Goal: Transaction & Acquisition: Purchase product/service

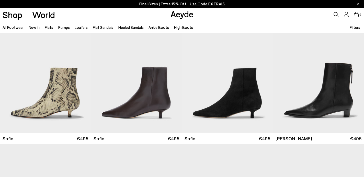
scroll to position [501, 0]
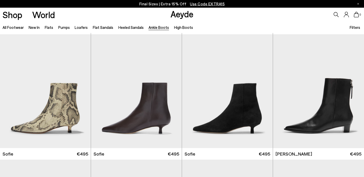
click at [60, 30] on li "Pumps" at bounding box center [63, 27] width 11 height 7
click at [64, 27] on link "Pumps" at bounding box center [63, 27] width 11 height 5
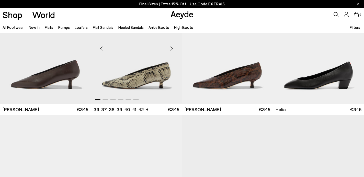
scroll to position [158, 0]
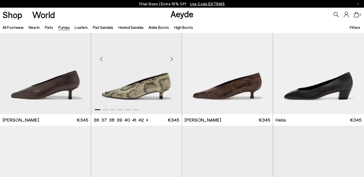
click at [172, 57] on div "Next slide" at bounding box center [171, 59] width 15 height 15
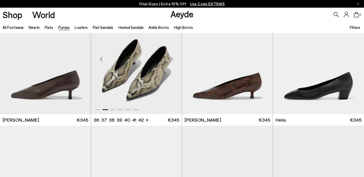
click at [172, 57] on div "Next slide" at bounding box center [171, 59] width 15 height 15
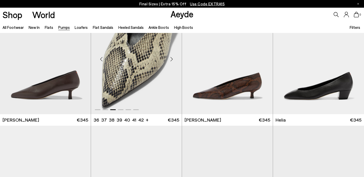
click at [151, 64] on img "3 / 6" at bounding box center [136, 57] width 91 height 114
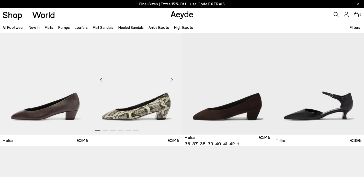
scroll to position [260, 0]
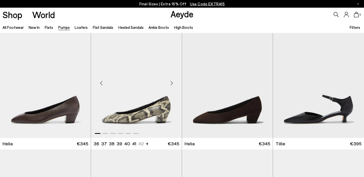
click at [173, 81] on div "Next slide" at bounding box center [171, 82] width 15 height 15
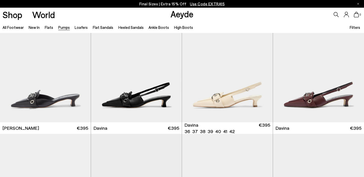
scroll to position [902, 0]
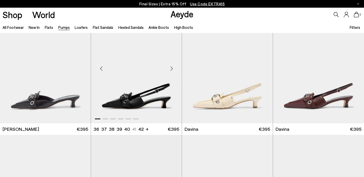
click at [173, 66] on div "Next slide" at bounding box center [171, 68] width 15 height 15
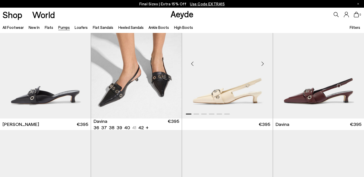
scroll to position [908, 0]
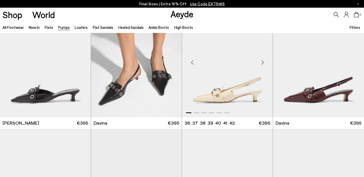
click at [261, 62] on div "Next slide" at bounding box center [262, 62] width 15 height 15
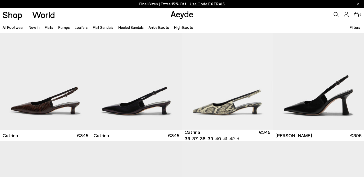
scroll to position [1398, 0]
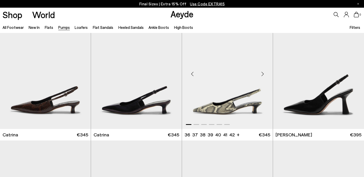
click at [262, 74] on div "Next slide" at bounding box center [262, 73] width 15 height 15
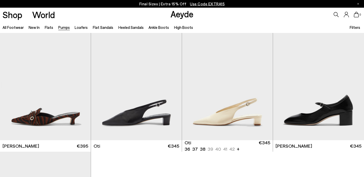
scroll to position [2018, 0]
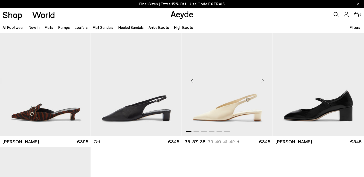
click at [261, 83] on div "Next slide" at bounding box center [262, 80] width 15 height 15
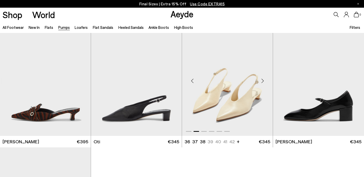
click at [261, 83] on div "Next slide" at bounding box center [262, 80] width 15 height 15
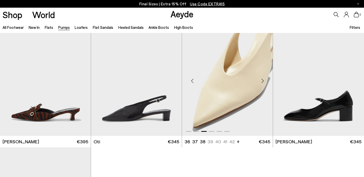
click at [261, 83] on div "Next slide" at bounding box center [262, 80] width 15 height 15
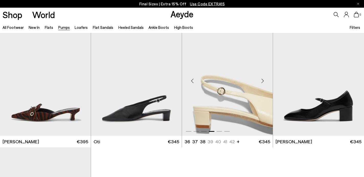
click at [261, 83] on div "Next slide" at bounding box center [262, 80] width 15 height 15
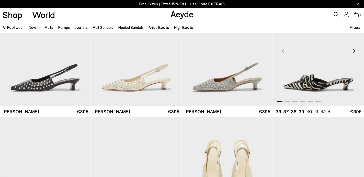
scroll to position [1908, 0]
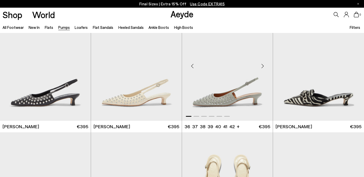
click at [265, 66] on div "Next slide" at bounding box center [262, 65] width 15 height 15
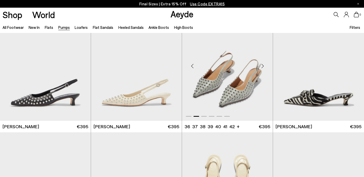
click at [265, 66] on div "Next slide" at bounding box center [262, 65] width 15 height 15
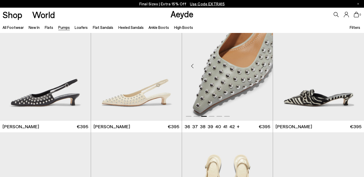
click at [265, 66] on div "Next slide" at bounding box center [262, 65] width 15 height 15
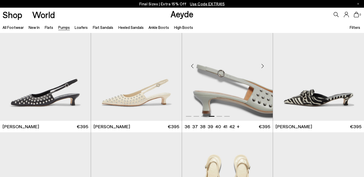
click at [265, 66] on div "Next slide" at bounding box center [262, 65] width 15 height 15
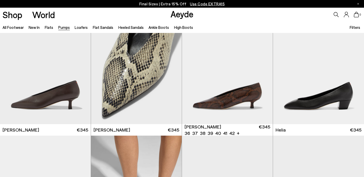
scroll to position [137, 0]
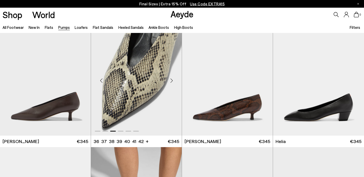
click at [169, 79] on div "Next slide" at bounding box center [171, 80] width 15 height 15
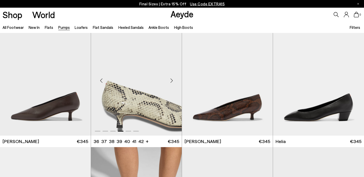
click at [169, 79] on div "Next slide" at bounding box center [171, 80] width 15 height 15
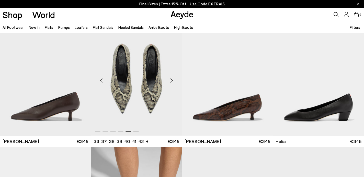
click at [169, 79] on div "Next slide" at bounding box center [171, 80] width 15 height 15
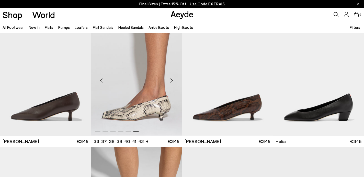
click at [169, 79] on div "Next slide" at bounding box center [171, 80] width 15 height 15
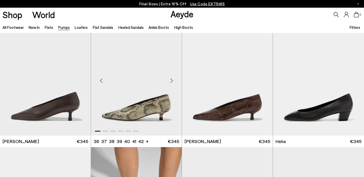
click at [169, 79] on div "Next slide" at bounding box center [171, 80] width 15 height 15
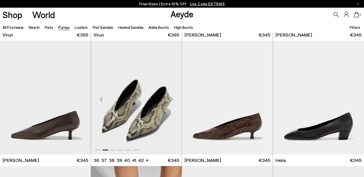
scroll to position [117, 0]
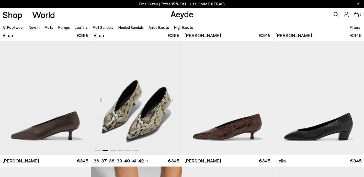
click at [131, 102] on img "2 / 6" at bounding box center [136, 98] width 91 height 114
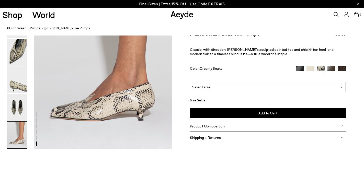
scroll to position [942, 0]
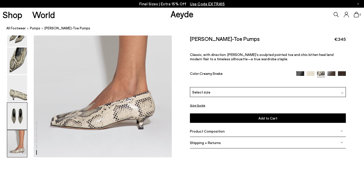
click at [26, 110] on img at bounding box center [17, 116] width 20 height 27
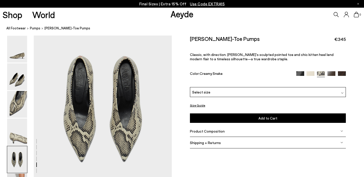
scroll to position [696, 0]
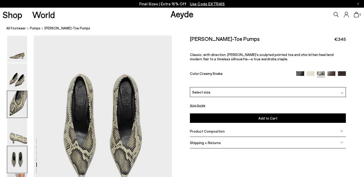
click at [24, 106] on img at bounding box center [17, 104] width 20 height 27
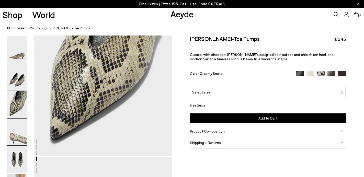
click at [24, 82] on img at bounding box center [17, 76] width 20 height 27
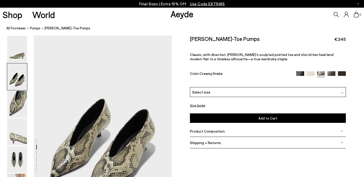
scroll to position [143, 0]
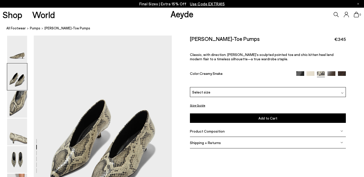
click at [217, 87] on div "Select size" at bounding box center [268, 92] width 156 height 10
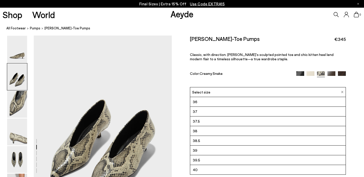
click at [204, 146] on li "39" at bounding box center [267, 151] width 155 height 10
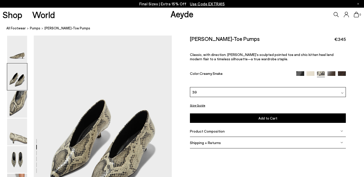
click at [226, 113] on button "Add to Cart Select a Size First" at bounding box center [268, 117] width 156 height 9
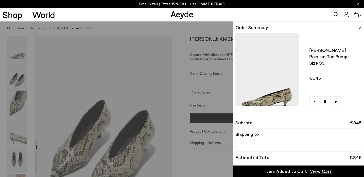
click at [178, 120] on div "Quick Add Color Size View Details Order Summary Clara pointed-toe pumps Size 39…" at bounding box center [182, 98] width 364 height 155
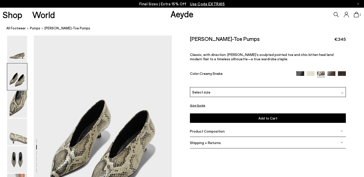
scroll to position [146, 0]
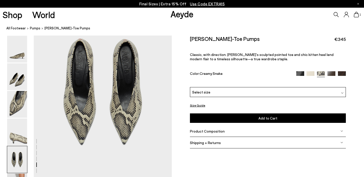
scroll to position [731, 0]
click at [193, 140] on span "Shipping + Returns" at bounding box center [205, 142] width 31 height 4
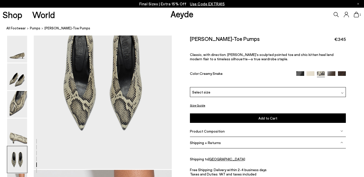
scroll to position [802, 0]
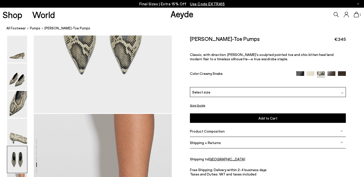
click at [204, 129] on span "Product Composition" at bounding box center [207, 131] width 35 height 4
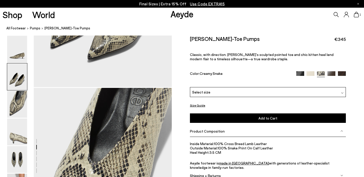
scroll to position [254, 0]
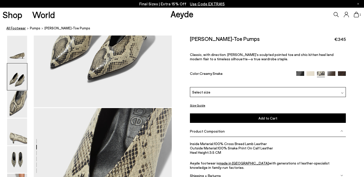
click at [17, 27] on link "All Footwear" at bounding box center [15, 28] width 19 height 5
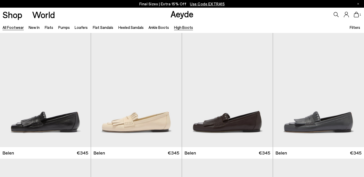
click at [175, 29] on link "High Boots" at bounding box center [183, 27] width 19 height 5
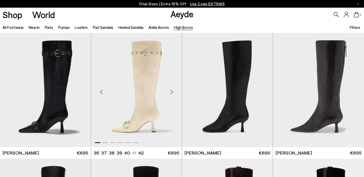
click at [173, 91] on div "Next slide" at bounding box center [171, 91] width 15 height 15
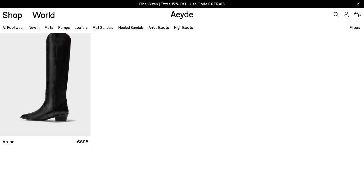
scroll to position [247, 0]
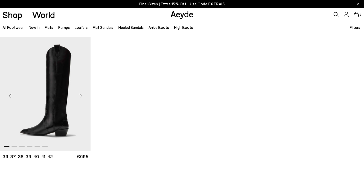
click at [82, 95] on div "Next slide" at bounding box center [80, 95] width 15 height 15
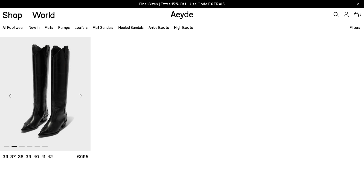
click at [82, 95] on div "Next slide" at bounding box center [80, 95] width 15 height 15
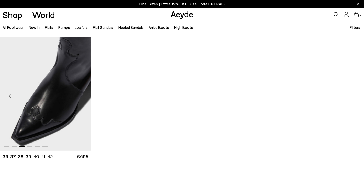
click at [81, 96] on div "Next slide" at bounding box center [80, 95] width 15 height 15
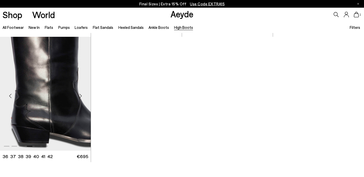
click at [81, 96] on div "Next slide" at bounding box center [80, 95] width 15 height 15
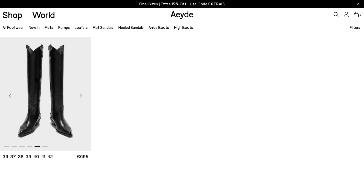
click at [81, 96] on div "Next slide" at bounding box center [80, 95] width 15 height 15
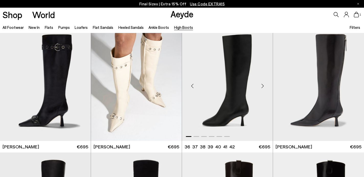
scroll to position [3, 0]
